Goal: Task Accomplishment & Management: Manage account settings

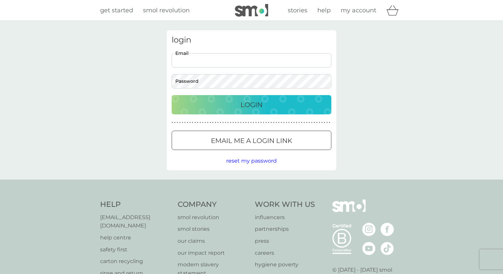
type input "devisree+firsm@smolproducts.com"
click at [238, 106] on div "Login" at bounding box center [251, 104] width 146 height 11
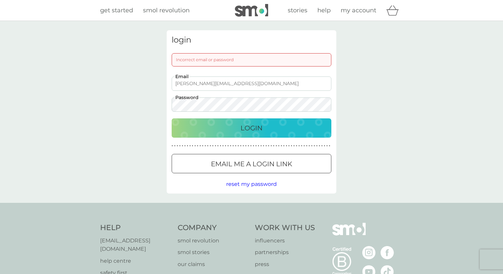
click at [266, 86] on input "devisree+firsm@smolproducts.com" at bounding box center [252, 84] width 160 height 14
drag, startPoint x: 266, startPoint y: 86, endPoint x: 145, endPoint y: 79, distance: 121.7
click at [145, 79] on div "login Incorrect email or password devisree+firsm@smolproducts.com Email Passwor…" at bounding box center [251, 112] width 503 height 182
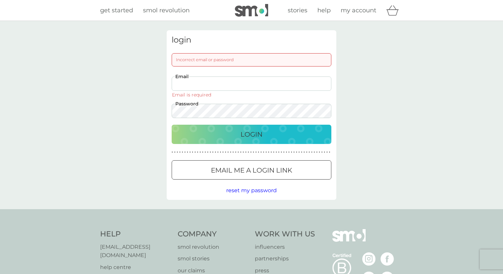
click at [197, 82] on input "Email" at bounding box center [252, 84] width 160 height 14
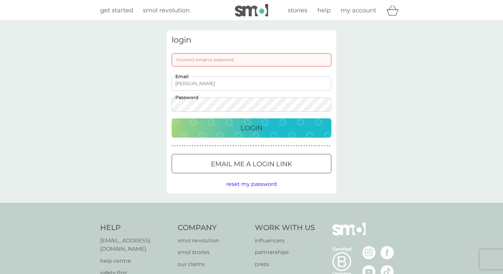
type input "[PERSON_NAME][EMAIL_ADDRESS][DOMAIN_NAME]"
click at [249, 130] on p "Login" at bounding box center [252, 128] width 22 height 11
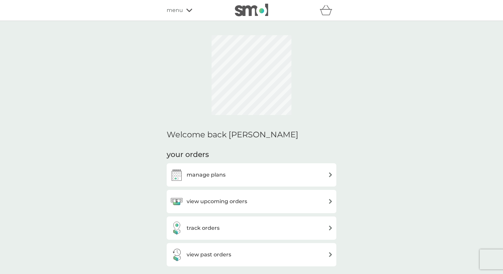
click at [176, 8] on span "menu" at bounding box center [175, 10] width 16 height 9
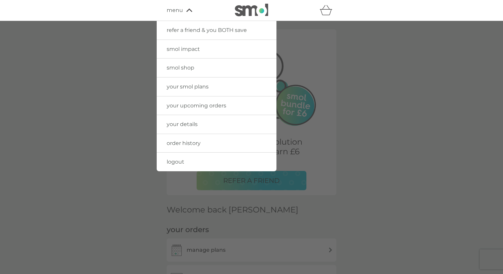
click at [194, 125] on span "your details" at bounding box center [182, 124] width 31 height 6
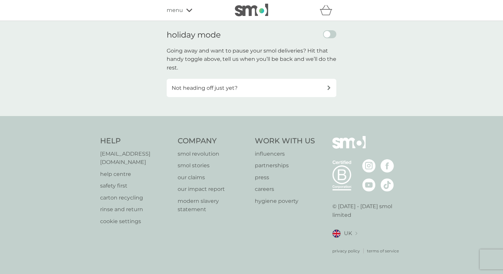
click at [305, 83] on div "Not heading off just yet?" at bounding box center [252, 88] width 170 height 19
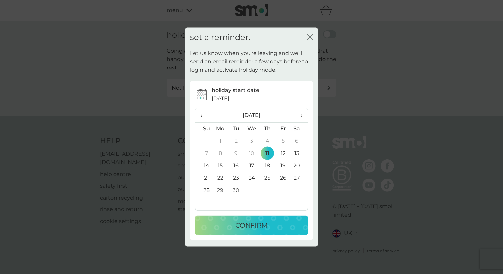
click at [304, 111] on th "›" at bounding box center [299, 115] width 17 height 14
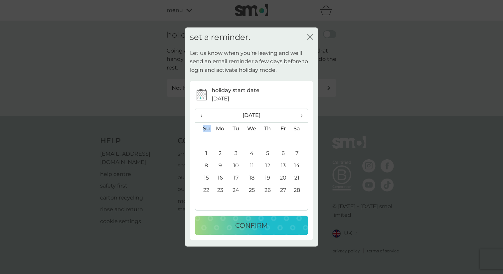
click at [304, 111] on th "›" at bounding box center [299, 115] width 17 height 14
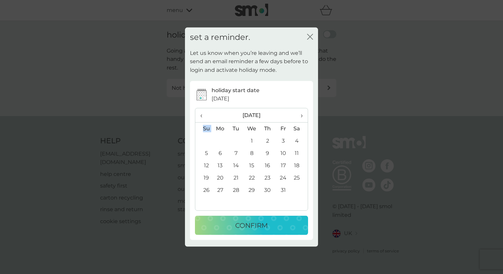
click at [304, 111] on th "›" at bounding box center [299, 115] width 17 height 14
click at [252, 150] on td "9" at bounding box center [252, 153] width 16 height 12
click at [248, 229] on p "CONFIRM" at bounding box center [251, 225] width 33 height 11
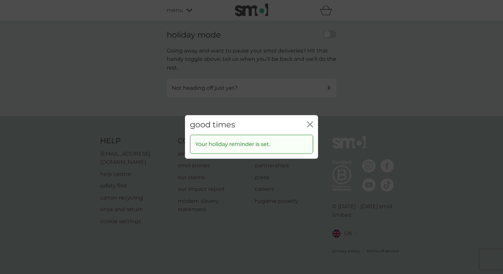
click at [310, 126] on icon "close" at bounding box center [310, 124] width 6 height 6
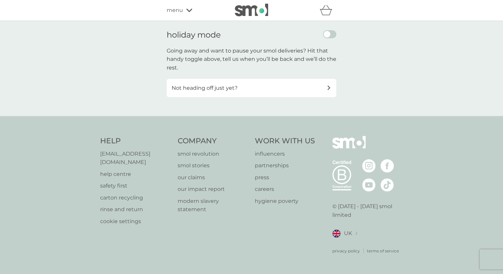
click at [187, 9] on icon at bounding box center [189, 10] width 6 height 4
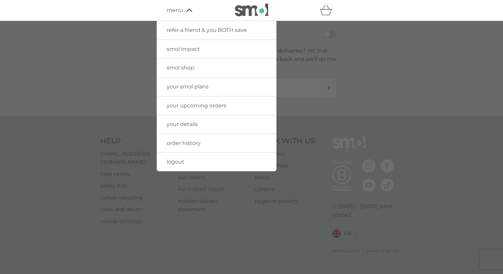
click at [188, 121] on span "your details" at bounding box center [182, 124] width 31 height 6
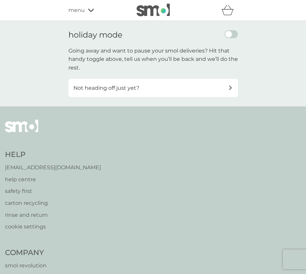
click at [236, 32] on label "enable holiday mode" at bounding box center [231, 34] width 13 height 8
click at [236, 32] on input "checkbox" at bounding box center [231, 34] width 13 height 8
checkbox input "false"
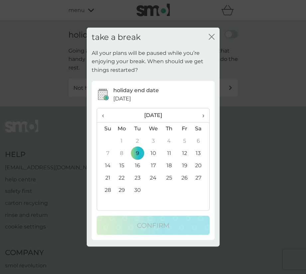
click at [135, 191] on td "30" at bounding box center [138, 190] width 16 height 12
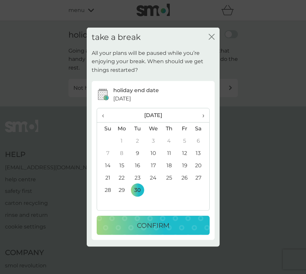
click at [116, 189] on td "29" at bounding box center [122, 190] width 16 height 12
click at [128, 227] on div "CONFIRM" at bounding box center [153, 225] width 100 height 11
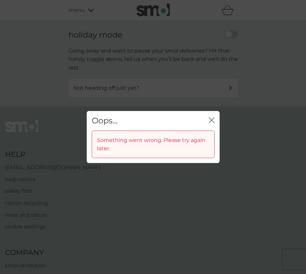
click at [213, 119] on icon "close" at bounding box center [213, 120] width 3 height 5
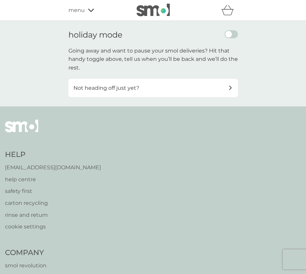
click at [207, 90] on div "Not heading off just yet?" at bounding box center [151, 88] width 155 height 9
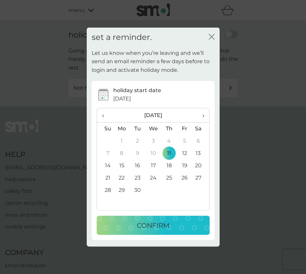
click at [213, 39] on icon "close" at bounding box center [213, 36] width 3 height 5
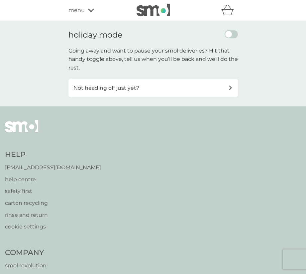
click at [234, 34] on label "enable holiday mode" at bounding box center [231, 34] width 13 height 8
click at [234, 34] on input "checkbox" at bounding box center [231, 34] width 13 height 8
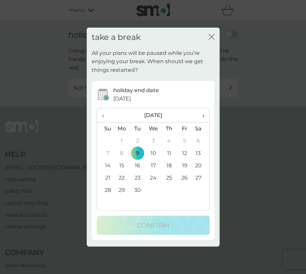
click at [137, 176] on td "23" at bounding box center [138, 178] width 16 height 12
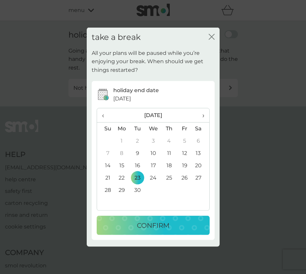
click at [137, 219] on button "CONFIRM" at bounding box center [153, 225] width 113 height 19
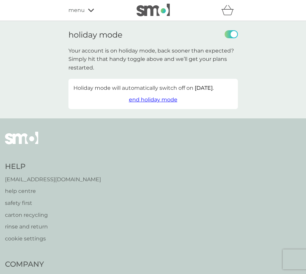
click at [231, 34] on label "enable holiday mode" at bounding box center [231, 34] width 13 height 8
click at [231, 34] on input "checkbox" at bounding box center [231, 34] width 13 height 8
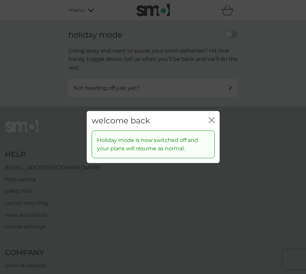
click at [213, 120] on icon "close" at bounding box center [213, 120] width 3 height 5
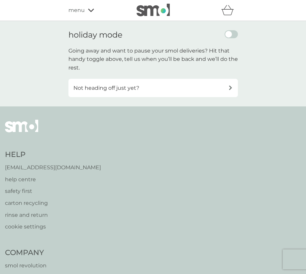
click at [204, 88] on div "Not heading off just yet?" at bounding box center [151, 88] width 155 height 9
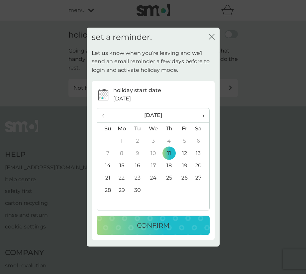
click at [120, 176] on td "22" at bounding box center [122, 178] width 16 height 12
click at [150, 224] on p "CONFIRM" at bounding box center [153, 225] width 33 height 11
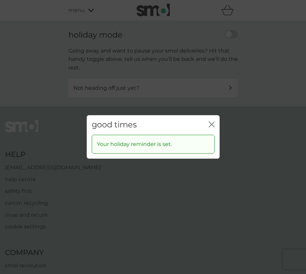
click at [211, 123] on icon "close" at bounding box center [212, 124] width 6 height 6
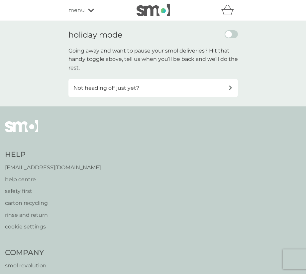
click at [235, 34] on label "enable holiday mode" at bounding box center [231, 34] width 13 height 8
click at [235, 34] on input "checkbox" at bounding box center [231, 34] width 13 height 8
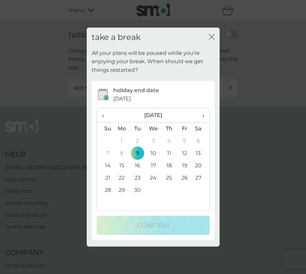
click at [205, 114] on th "›" at bounding box center [201, 115] width 17 height 14
click at [138, 152] on td "7" at bounding box center [138, 153] width 16 height 12
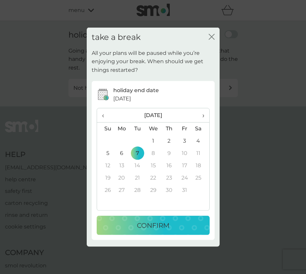
click at [142, 225] on p "CONFIRM" at bounding box center [153, 225] width 33 height 11
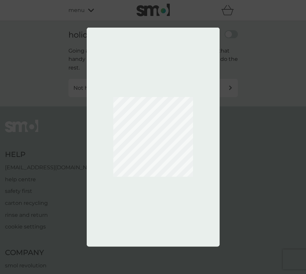
checkbox input "true"
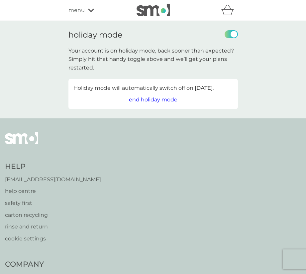
click at [89, 11] on icon at bounding box center [91, 10] width 6 height 4
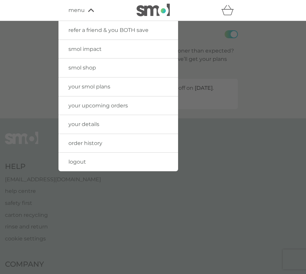
click at [81, 157] on link "logout" at bounding box center [119, 162] width 120 height 19
